Goal: Find specific page/section: Find specific page/section

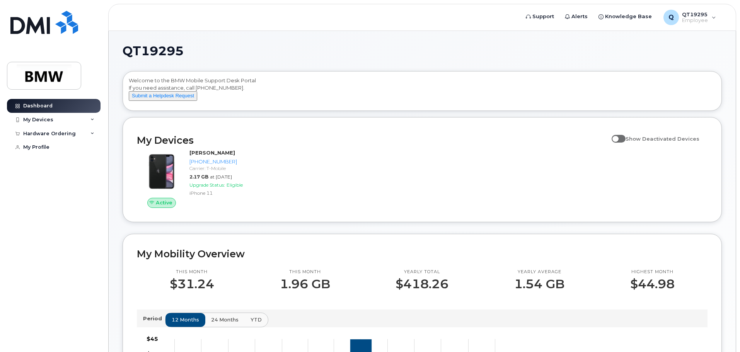
click at [619, 143] on span at bounding box center [618, 139] width 14 height 8
click at [618, 138] on input "Show Deactivated Devices" at bounding box center [614, 134] width 6 height 6
checkbox input "true"
click at [44, 119] on div "My Devices" at bounding box center [38, 120] width 30 height 6
click at [80, 180] on div "Hardware Ordering" at bounding box center [54, 175] width 94 height 14
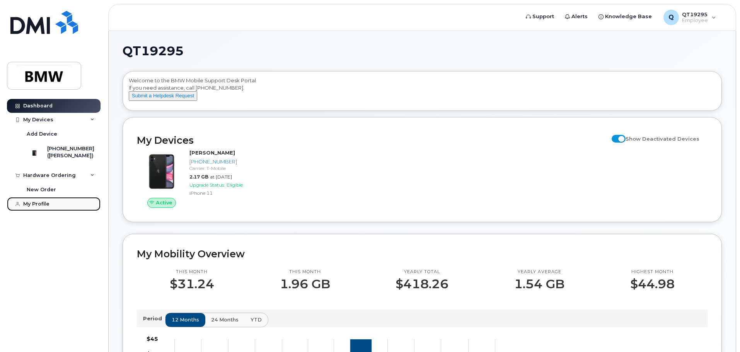
click at [35, 207] on div "My Profile" at bounding box center [36, 204] width 26 height 6
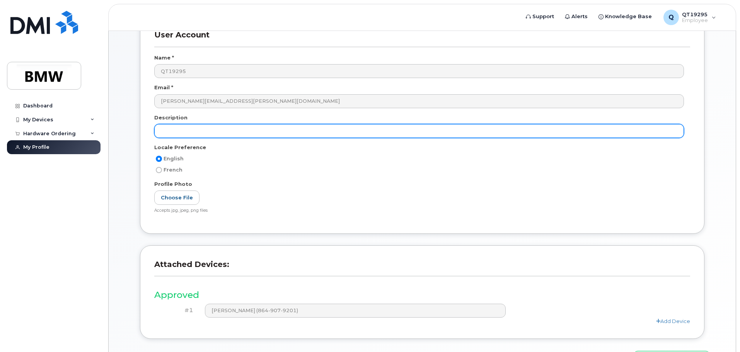
scroll to position [107, 0]
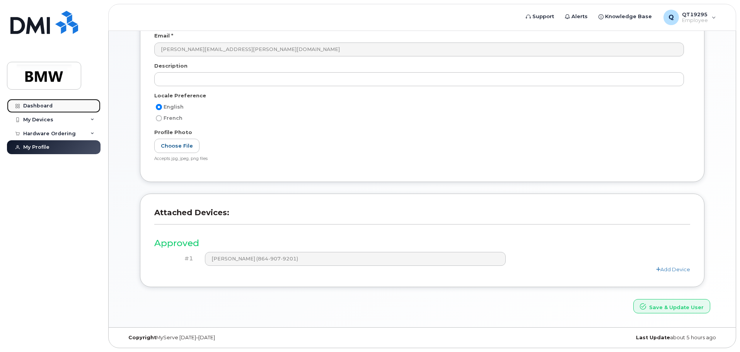
click at [43, 103] on div "Dashboard" at bounding box center [37, 106] width 29 height 6
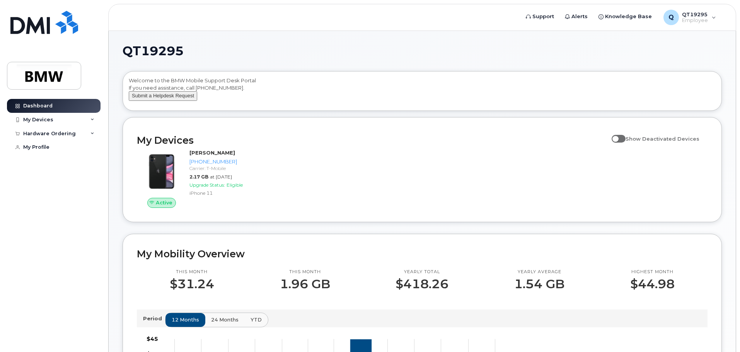
click at [162, 101] on button "Submit a Helpdesk Request" at bounding box center [163, 96] width 68 height 10
